Goal: Task Accomplishment & Management: Use online tool/utility

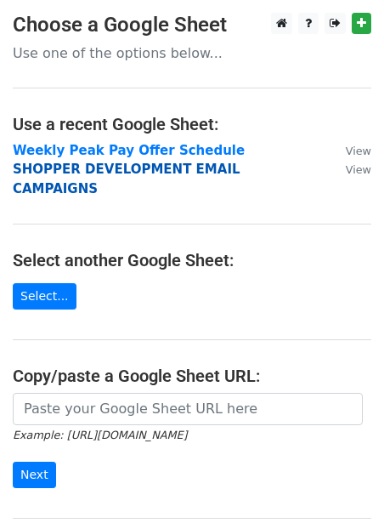
click at [48, 173] on strong "SHOPPER DEVELOPMENT EMAIL CAMPAIGNS" at bounding box center [127, 179] width 228 height 35
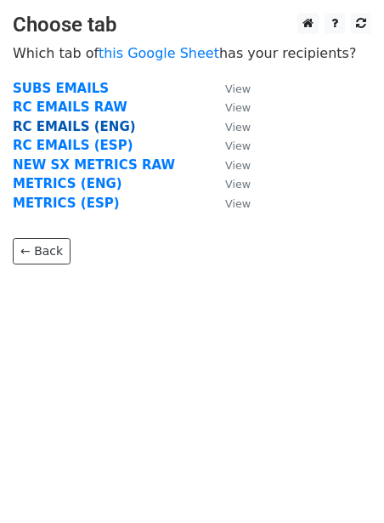
click at [51, 128] on strong "RC EMAILS (ENG)" at bounding box center [74, 126] width 123 height 15
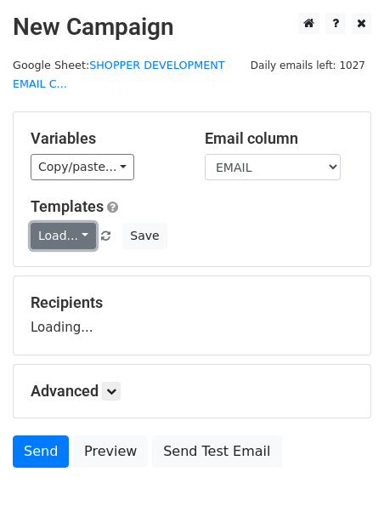
click at [44, 230] on link "Load..." at bounding box center [63, 236] width 65 height 26
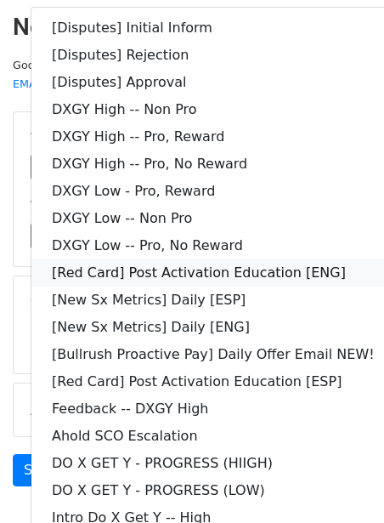
click at [73, 275] on link "[Red Card] Post Activation Education [ENG]" at bounding box center [213, 272] width 364 height 27
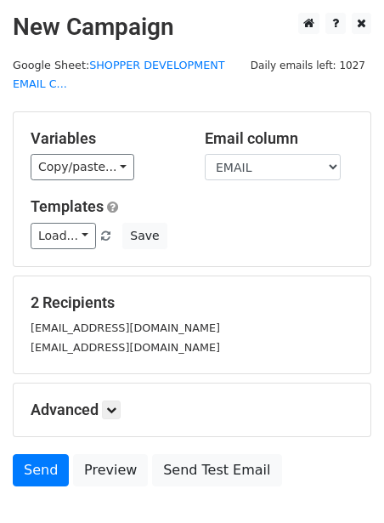
scroll to position [108, 0]
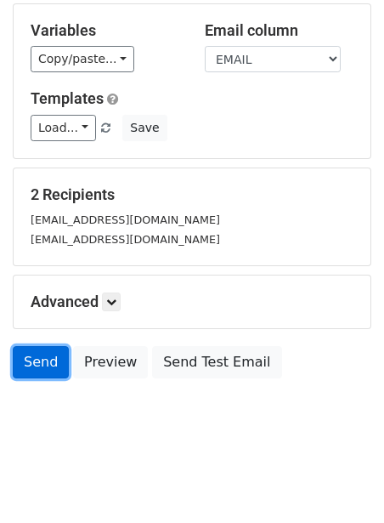
click at [50, 356] on link "Send" at bounding box center [41, 362] width 56 height 32
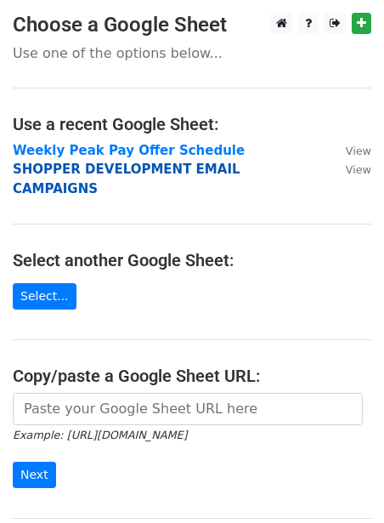
click at [108, 173] on strong "SHOPPER DEVELOPMENT EMAIL CAMPAIGNS" at bounding box center [127, 179] width 228 height 35
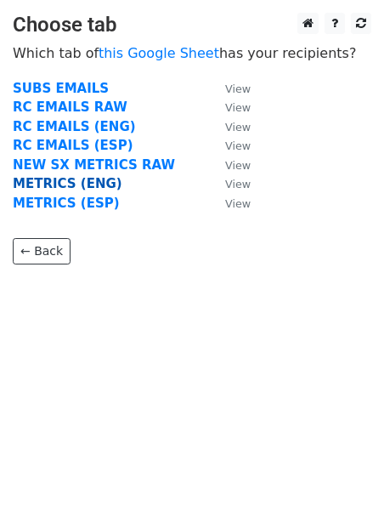
click at [77, 178] on strong "METRICS (ENG)" at bounding box center [68, 183] width 110 height 15
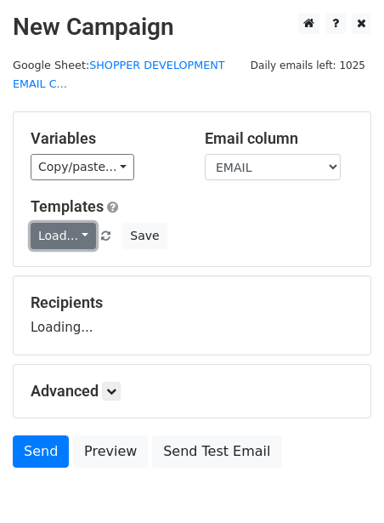
click at [55, 229] on link "Load..." at bounding box center [63, 236] width 65 height 26
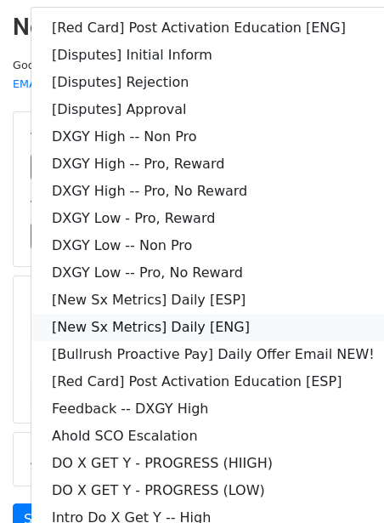
click at [87, 328] on link "[New Sx Metrics] Daily [ENG]" at bounding box center [213, 327] width 364 height 27
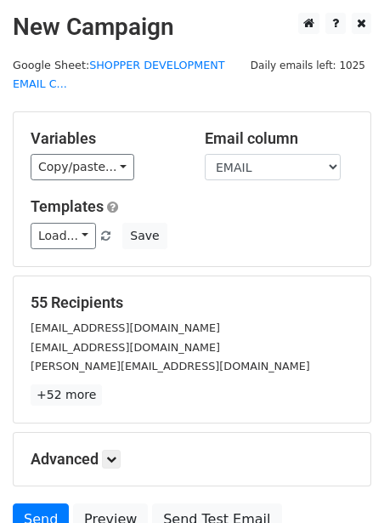
scroll to position [156, 0]
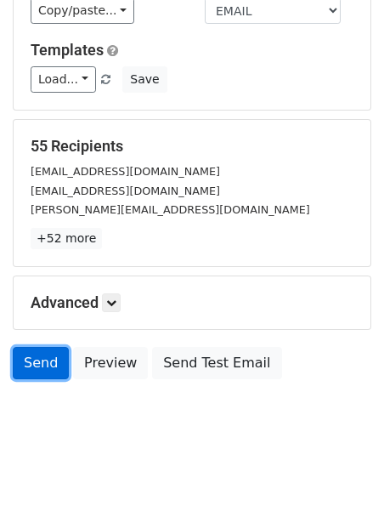
click at [51, 357] on link "Send" at bounding box center [41, 363] width 56 height 32
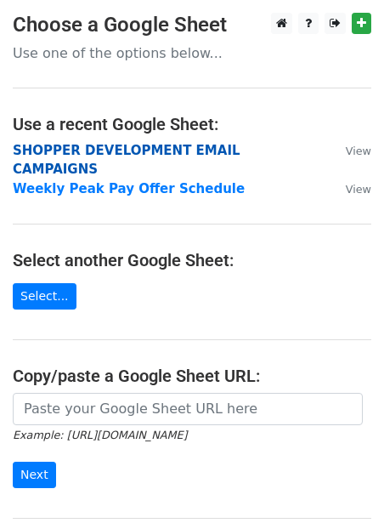
click at [118, 151] on strong "SHOPPER DEVELOPMENT EMAIL CAMPAIGNS" at bounding box center [127, 160] width 228 height 35
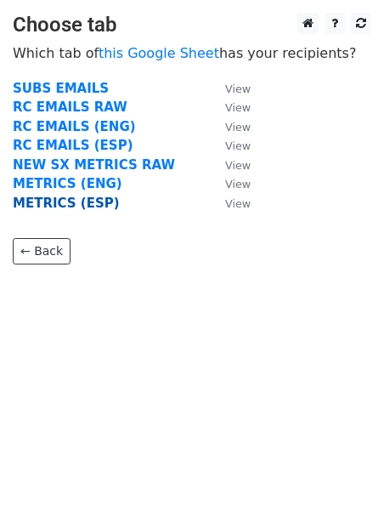
click at [80, 206] on strong "METRICS (ESP)" at bounding box center [66, 203] width 107 height 15
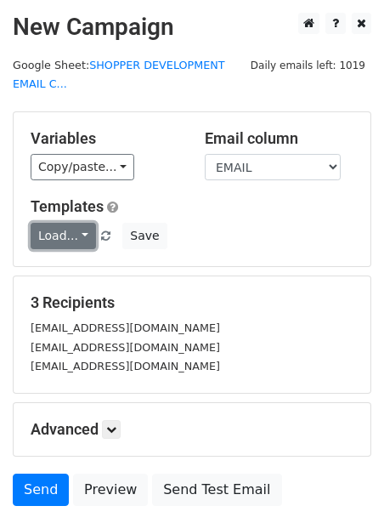
click at [62, 235] on link "Load..." at bounding box center [63, 236] width 65 height 26
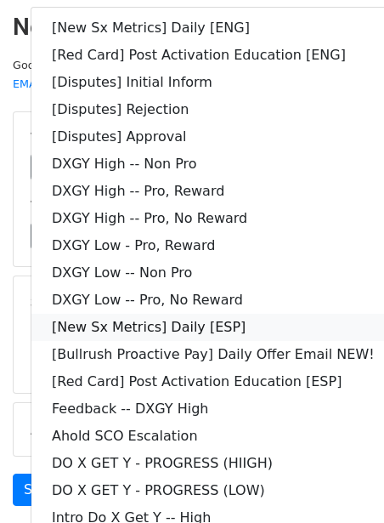
click at [131, 321] on link "[New Sx Metrics] Daily [ESP]" at bounding box center [213, 327] width 364 height 27
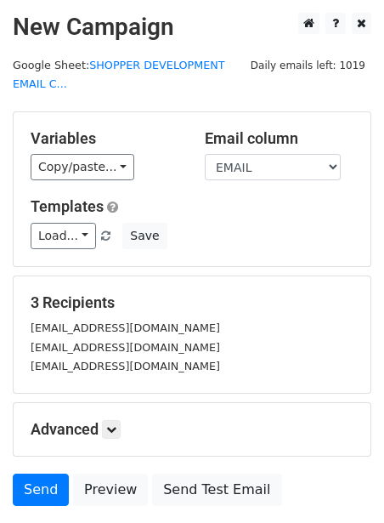
scroll to position [127, 0]
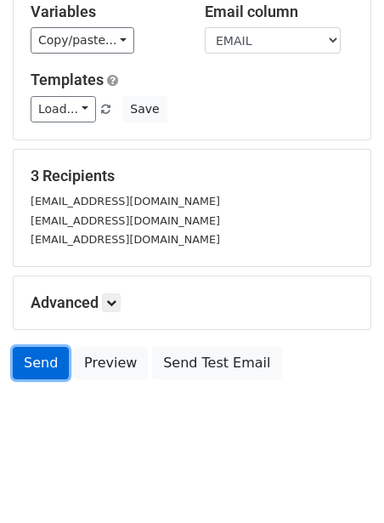
click at [19, 367] on link "Send" at bounding box center [41, 363] width 56 height 32
